Goal: Transaction & Acquisition: Purchase product/service

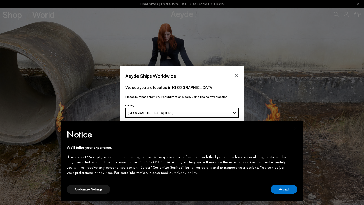
click at [278, 189] on button "Accept" at bounding box center [284, 189] width 27 height 9
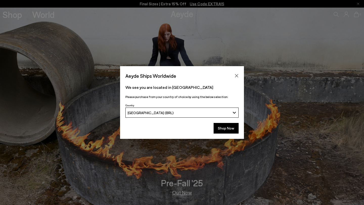
click at [216, 112] on div "[GEOGRAPHIC_DATA] (BRL)" at bounding box center [179, 113] width 103 height 4
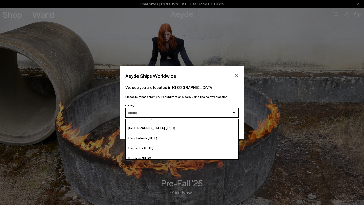
scroll to position [143, 0]
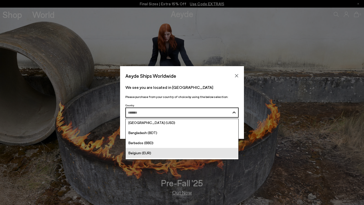
click at [160, 155] on link "Belgium (EUR)" at bounding box center [182, 153] width 113 height 10
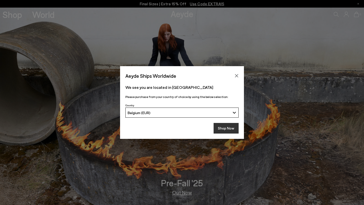
click at [224, 129] on button "Shop Now" at bounding box center [226, 128] width 25 height 11
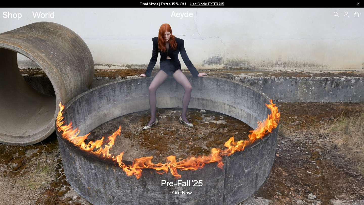
click at [180, 195] on link "Out Now" at bounding box center [182, 192] width 20 height 5
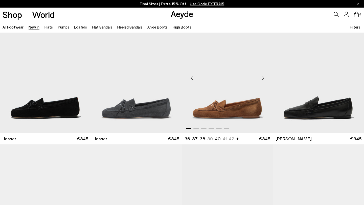
scroll to position [143, 0]
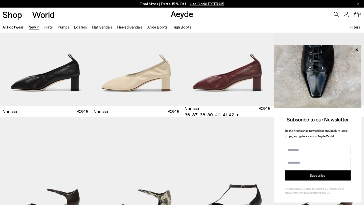
scroll to position [932, 0]
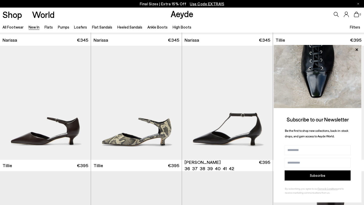
scroll to position [1006, 0]
